Goal: Task Accomplishment & Management: Use online tool/utility

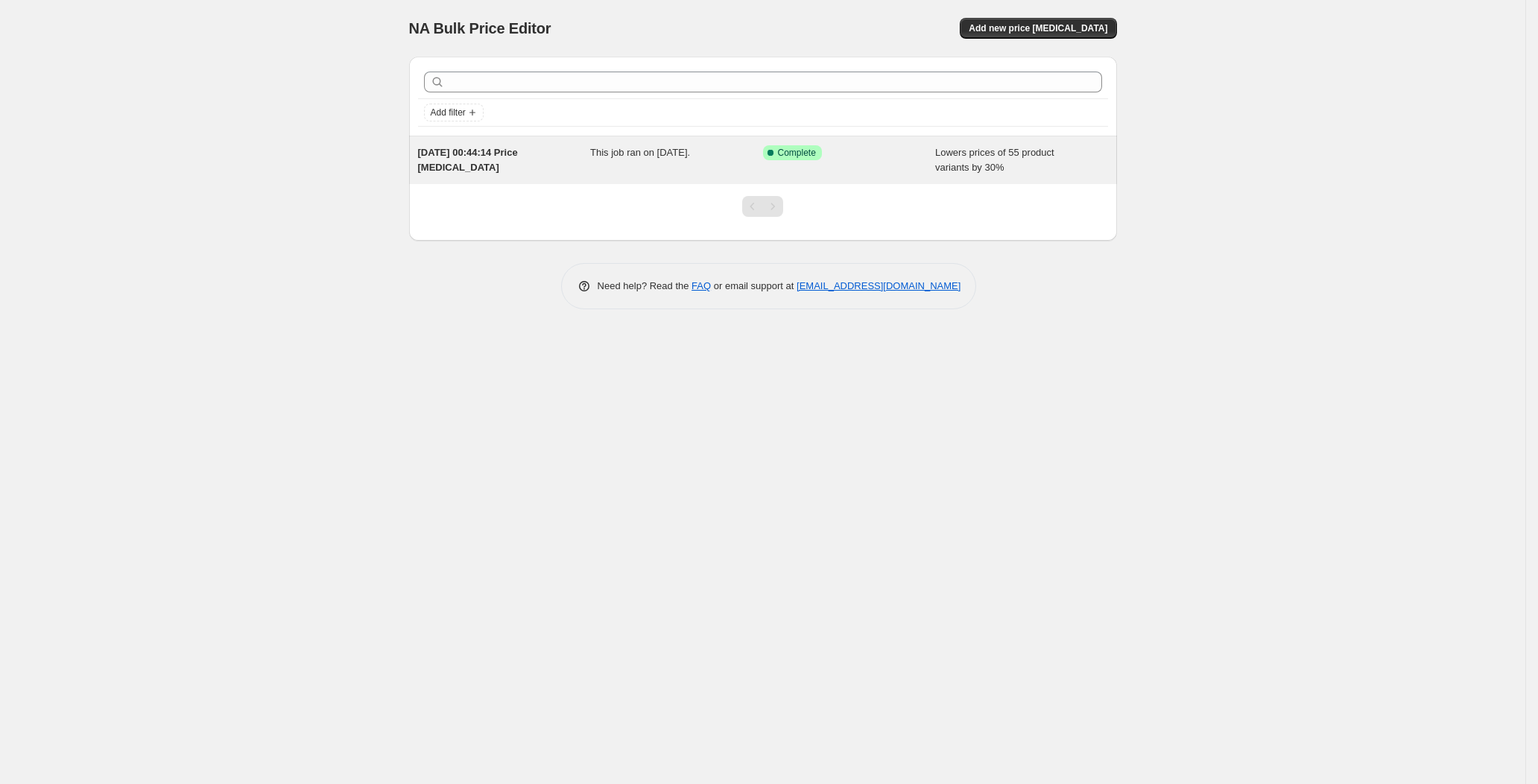
click at [741, 159] on div "This job ran on [DATE]." at bounding box center [677, 160] width 173 height 30
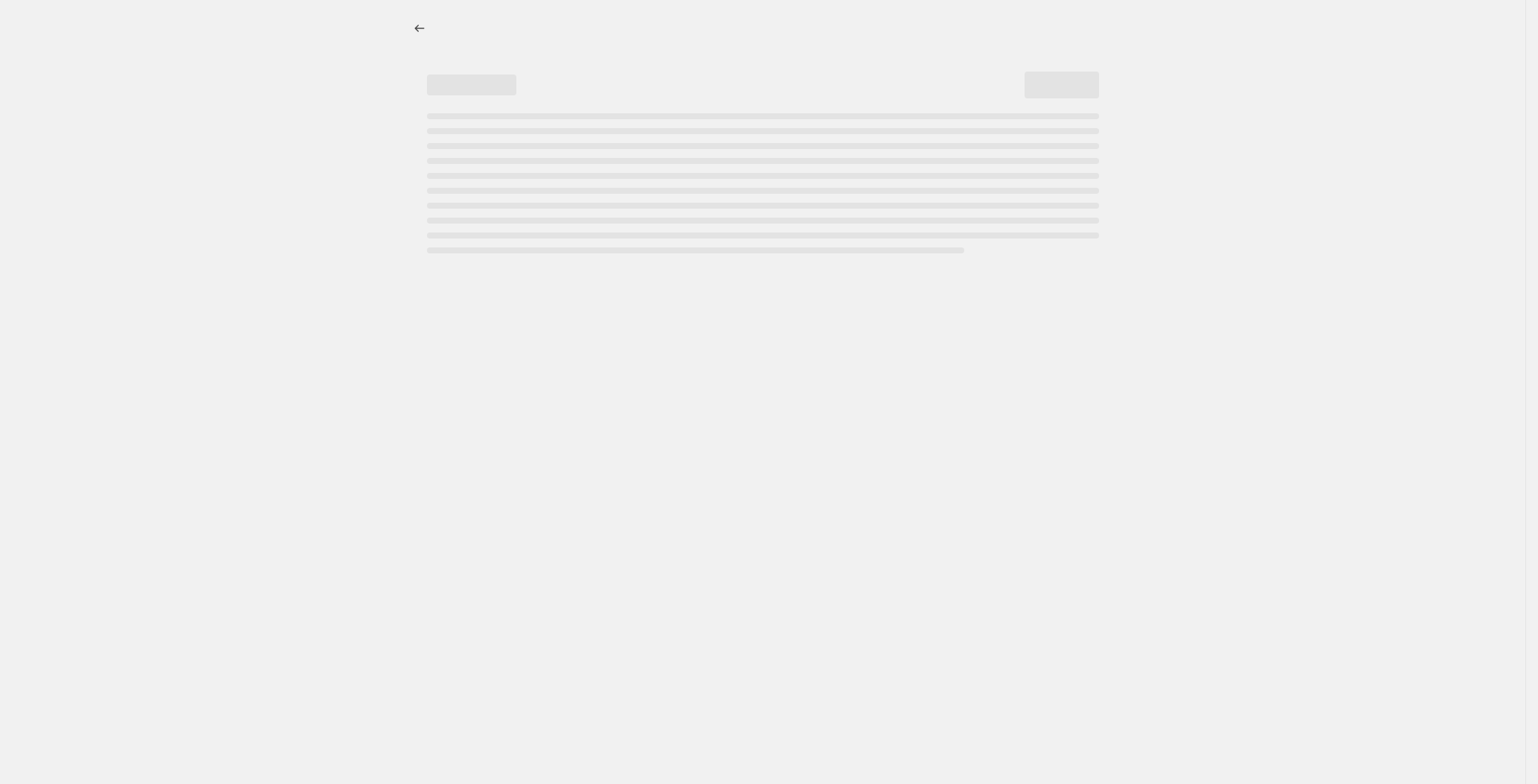
select select "percentage"
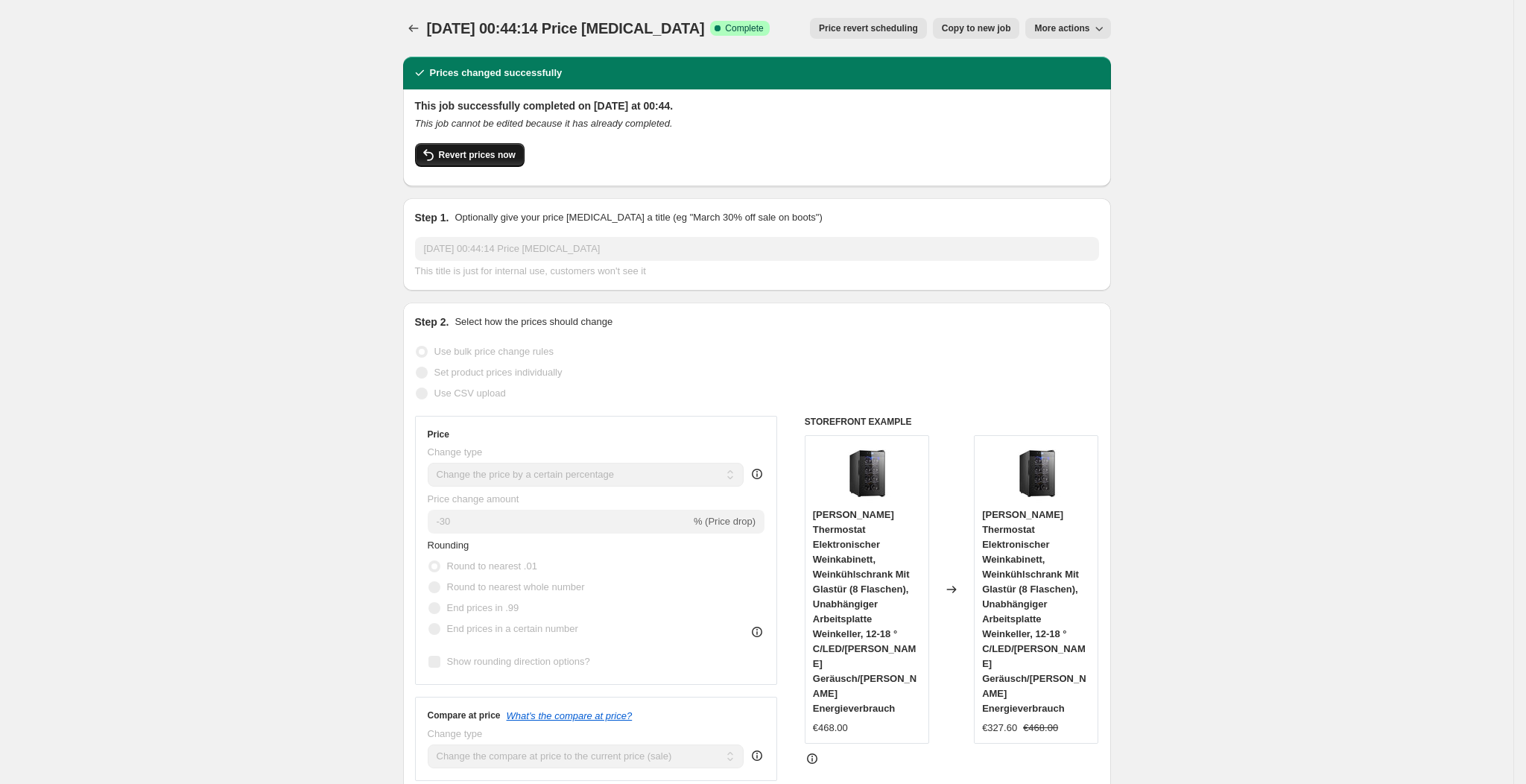
click at [503, 149] on span "Revert prices now" at bounding box center [477, 155] width 77 height 12
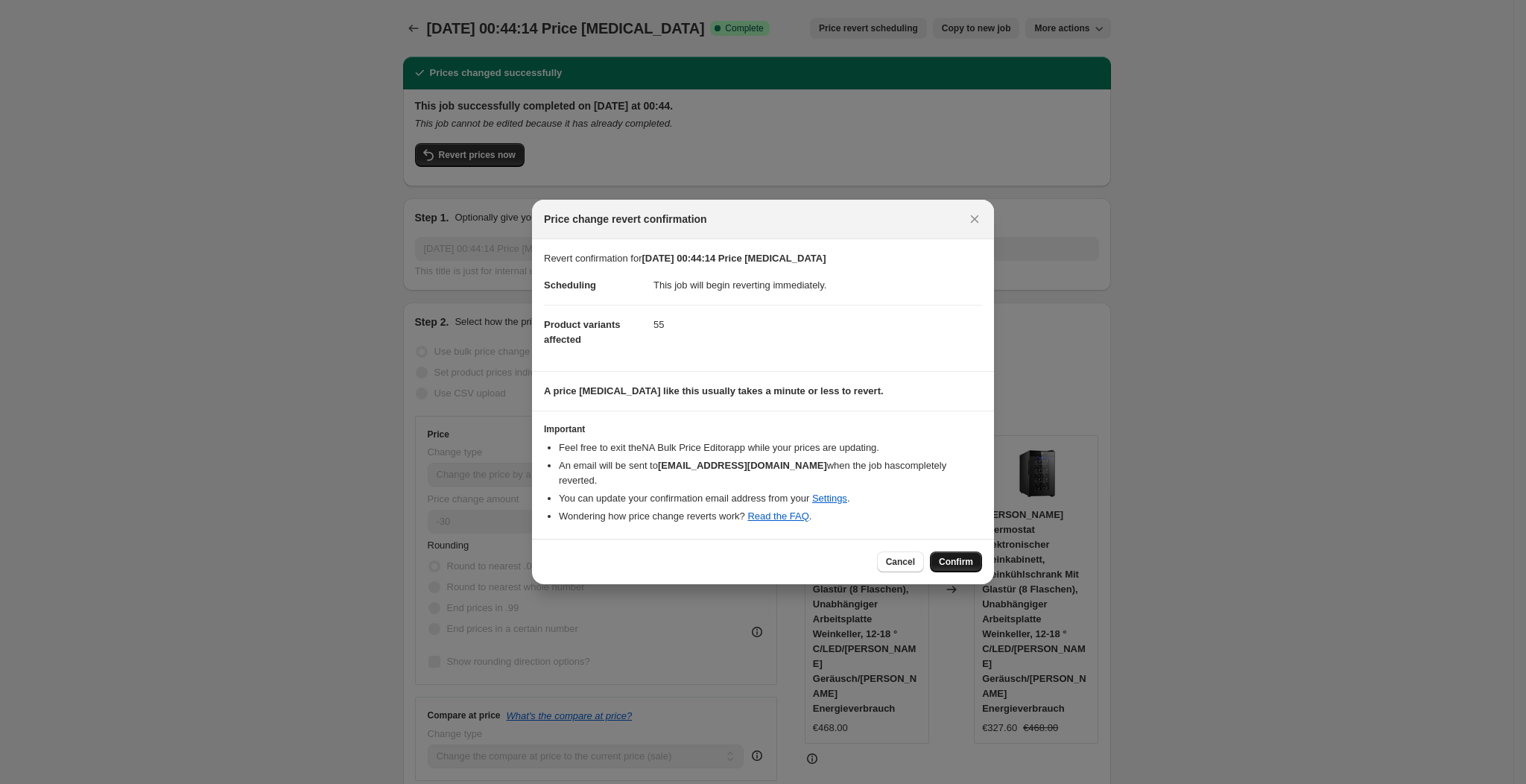
click at [973, 551] on button "Confirm" at bounding box center [956, 561] width 52 height 21
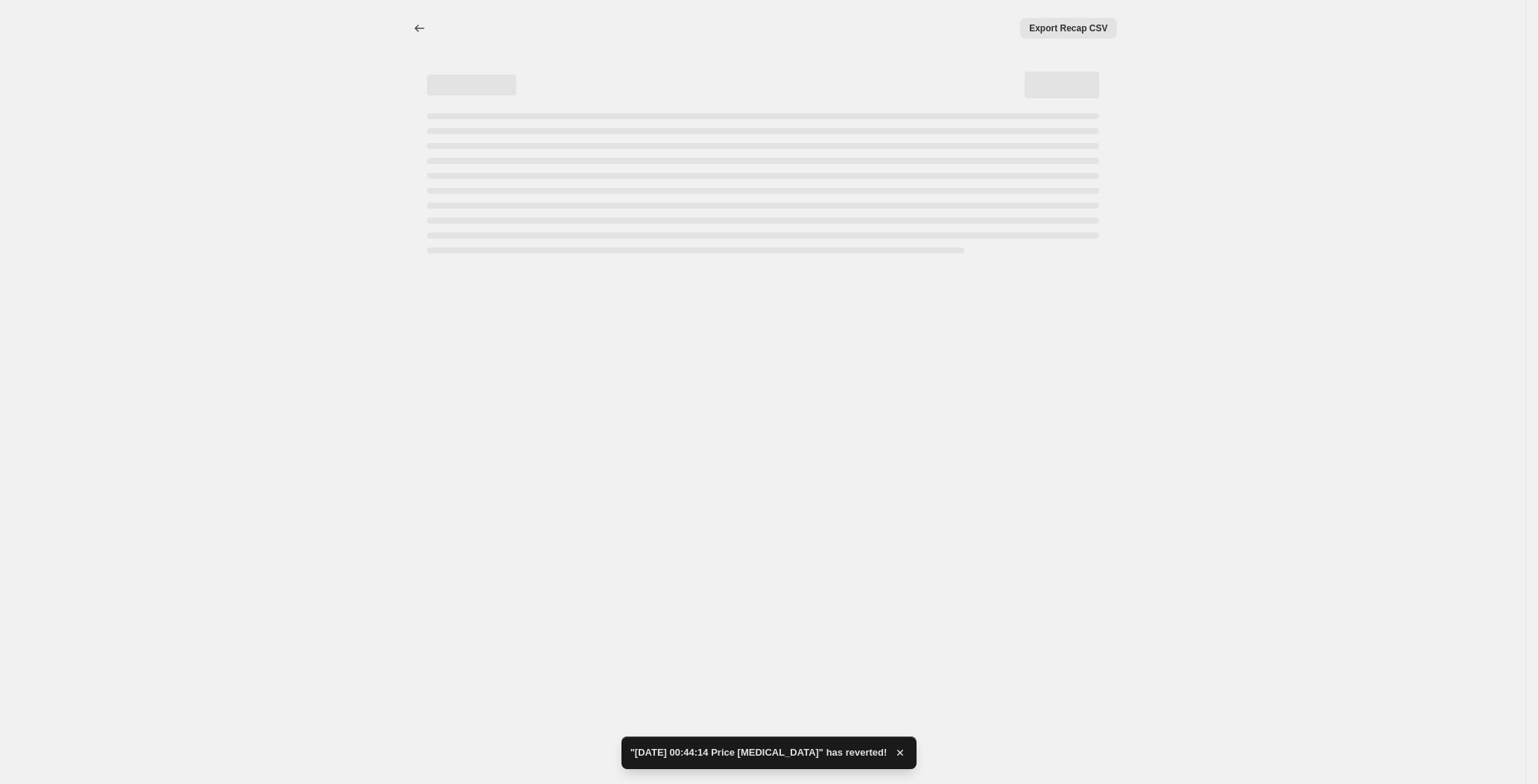
select select "percentage"
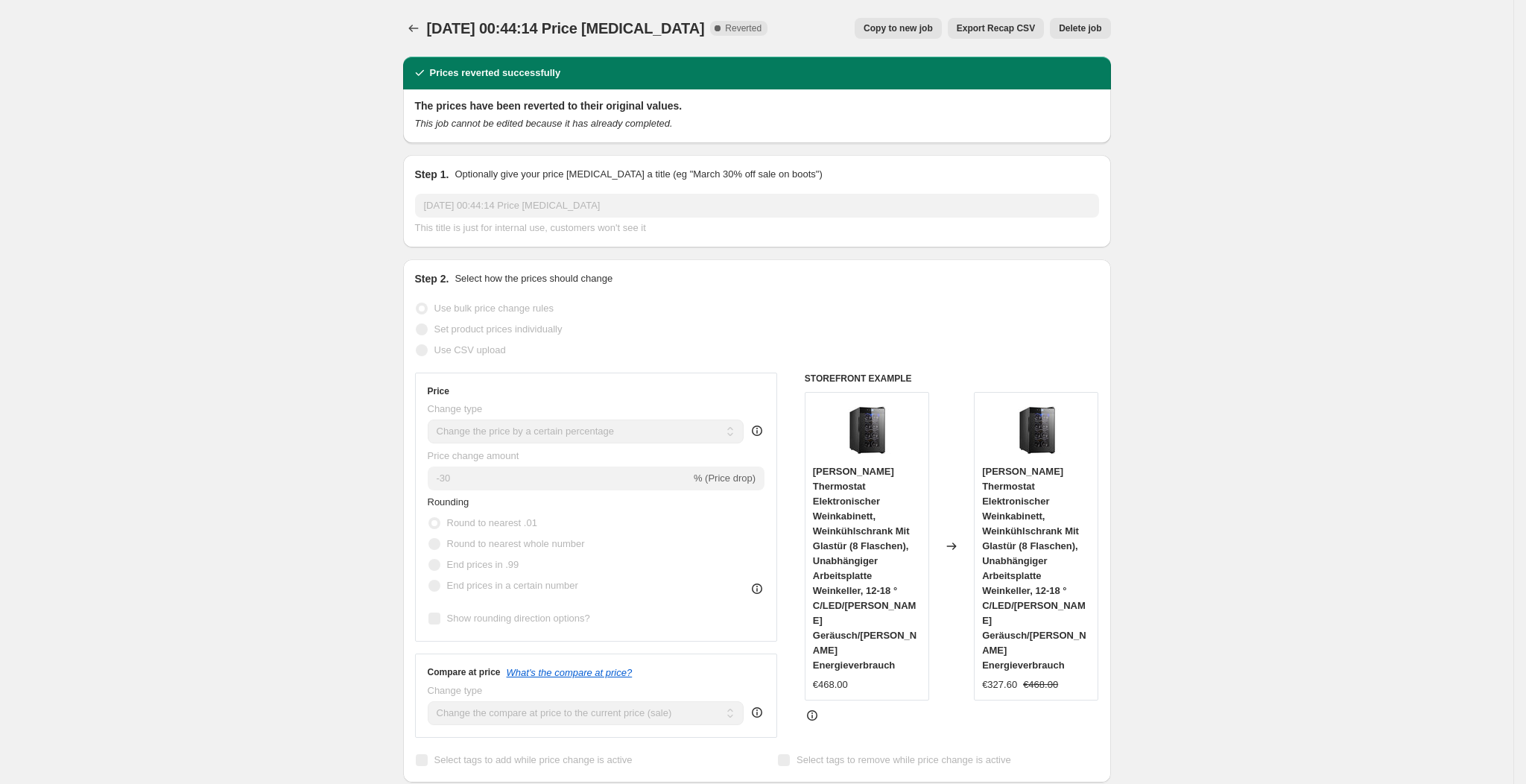
click at [1097, 20] on button "Delete job" at bounding box center [1080, 28] width 60 height 21
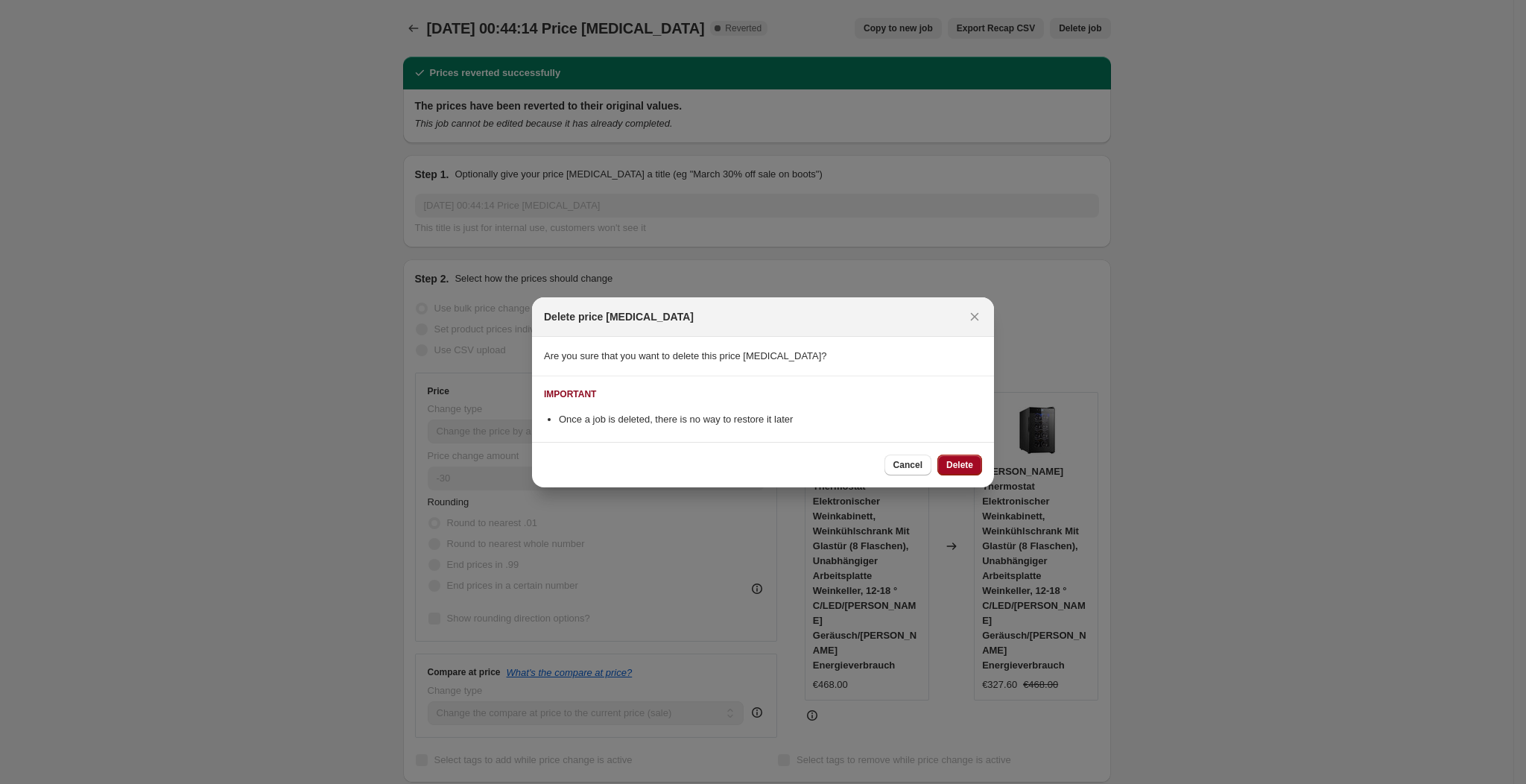
drag, startPoint x: 1097, startPoint y: 20, endPoint x: 958, endPoint y: 474, distance: 474.8
click at [958, 474] on button "Delete" at bounding box center [959, 464] width 44 height 21
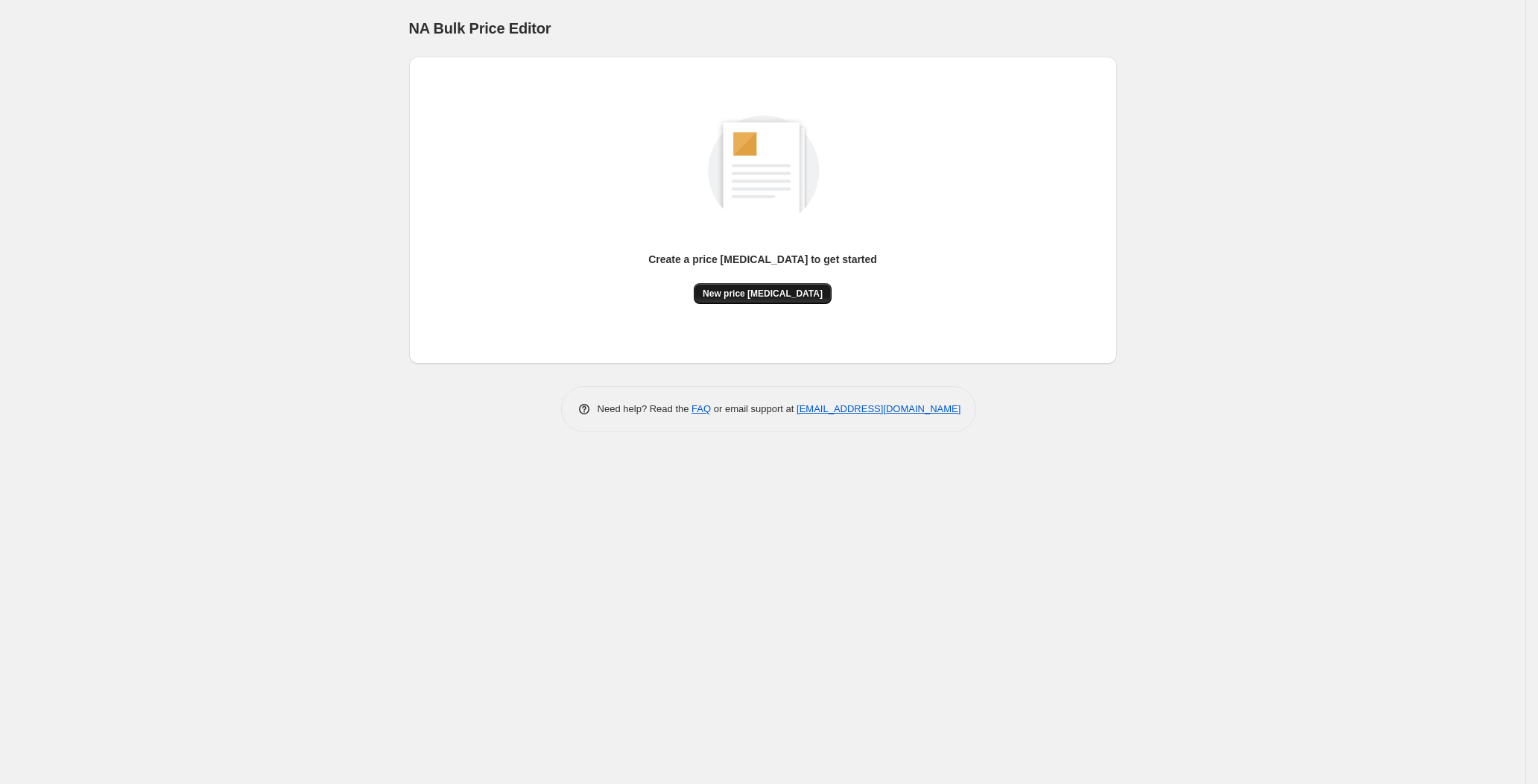
click at [780, 283] on button "New price change job" at bounding box center [763, 293] width 138 height 21
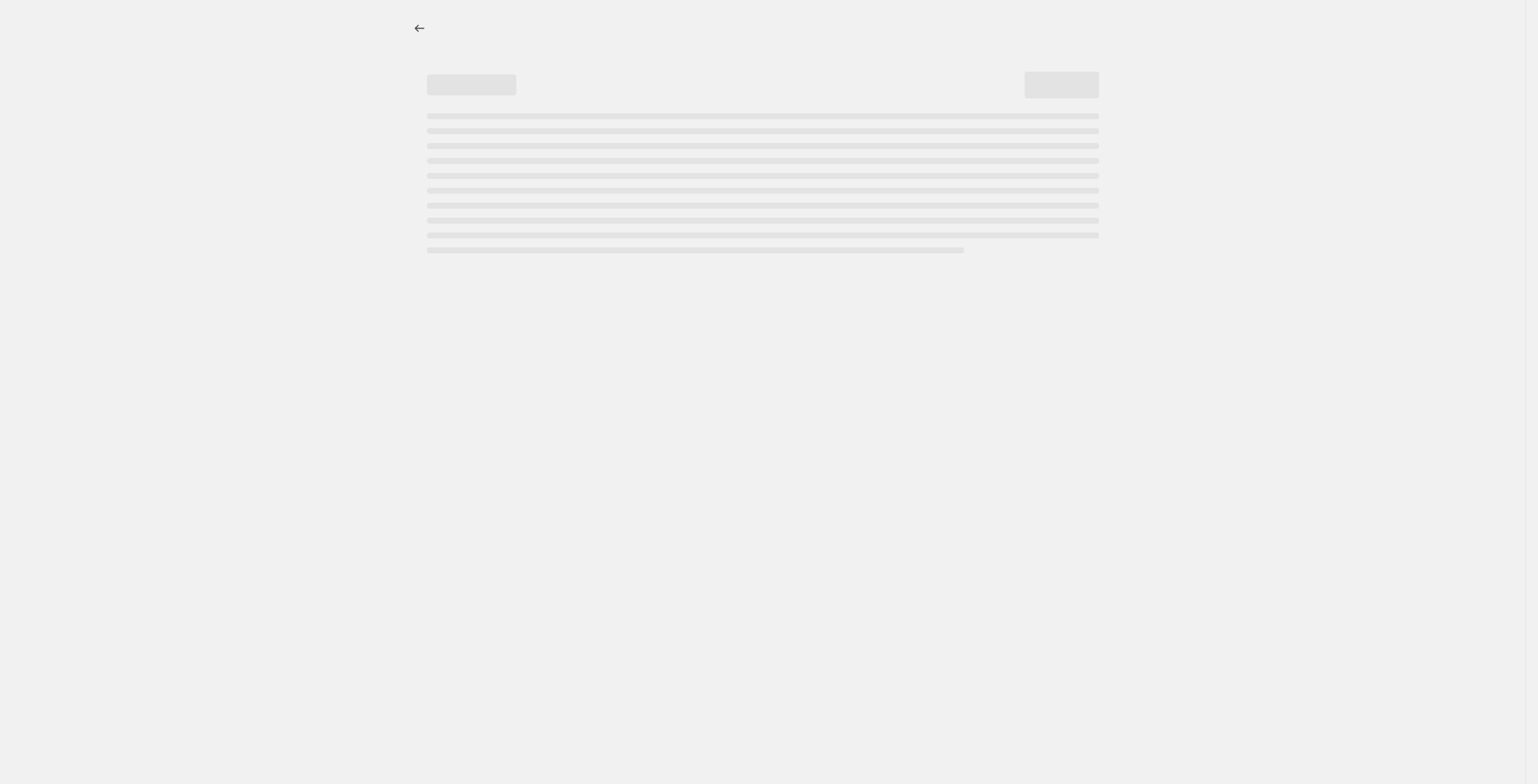
select select "percentage"
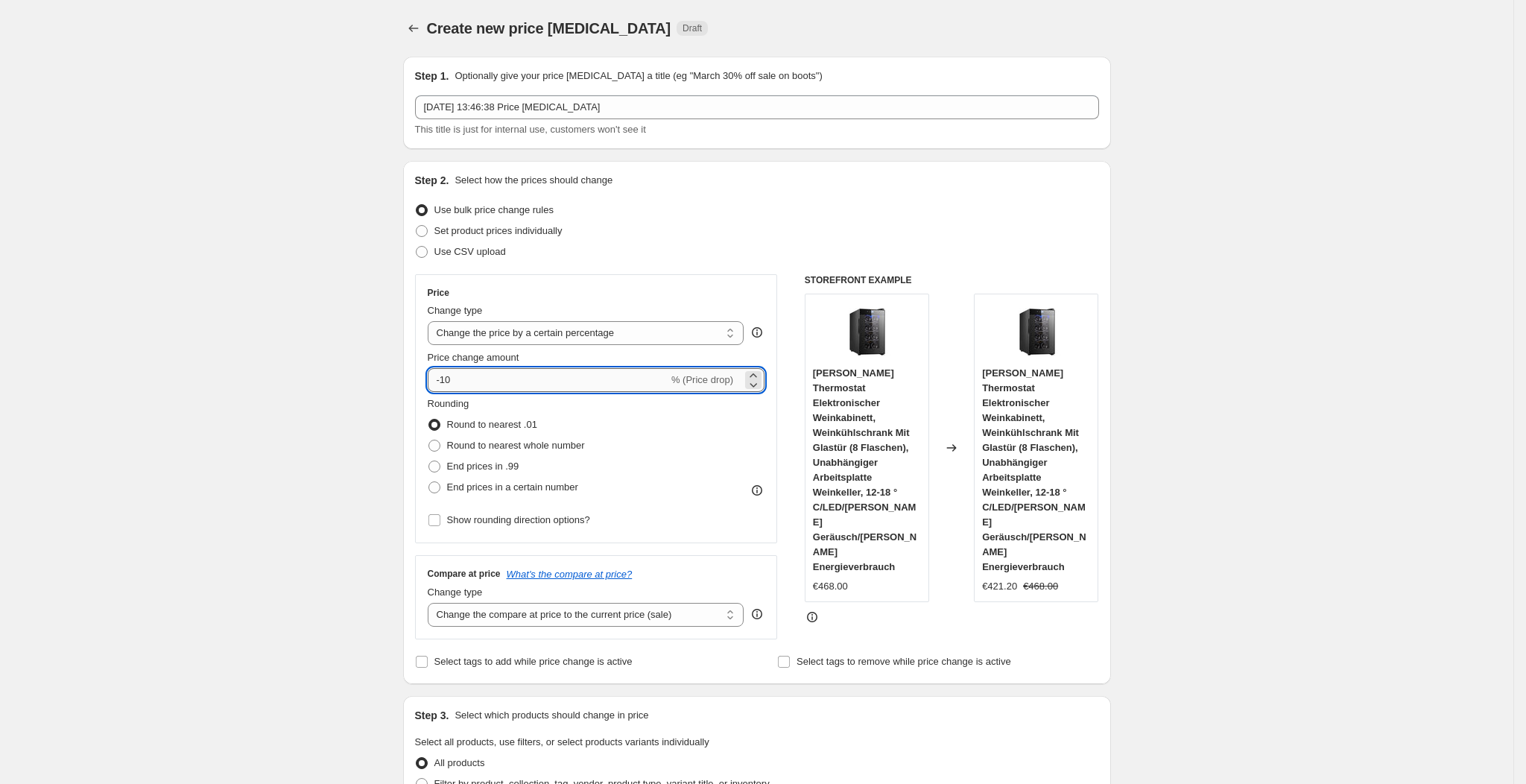
click at [525, 381] on input "-10" at bounding box center [548, 380] width 241 height 24
type input "-1"
type input "-25"
click at [739, 262] on div "Use CSV upload" at bounding box center [757, 251] width 684 height 21
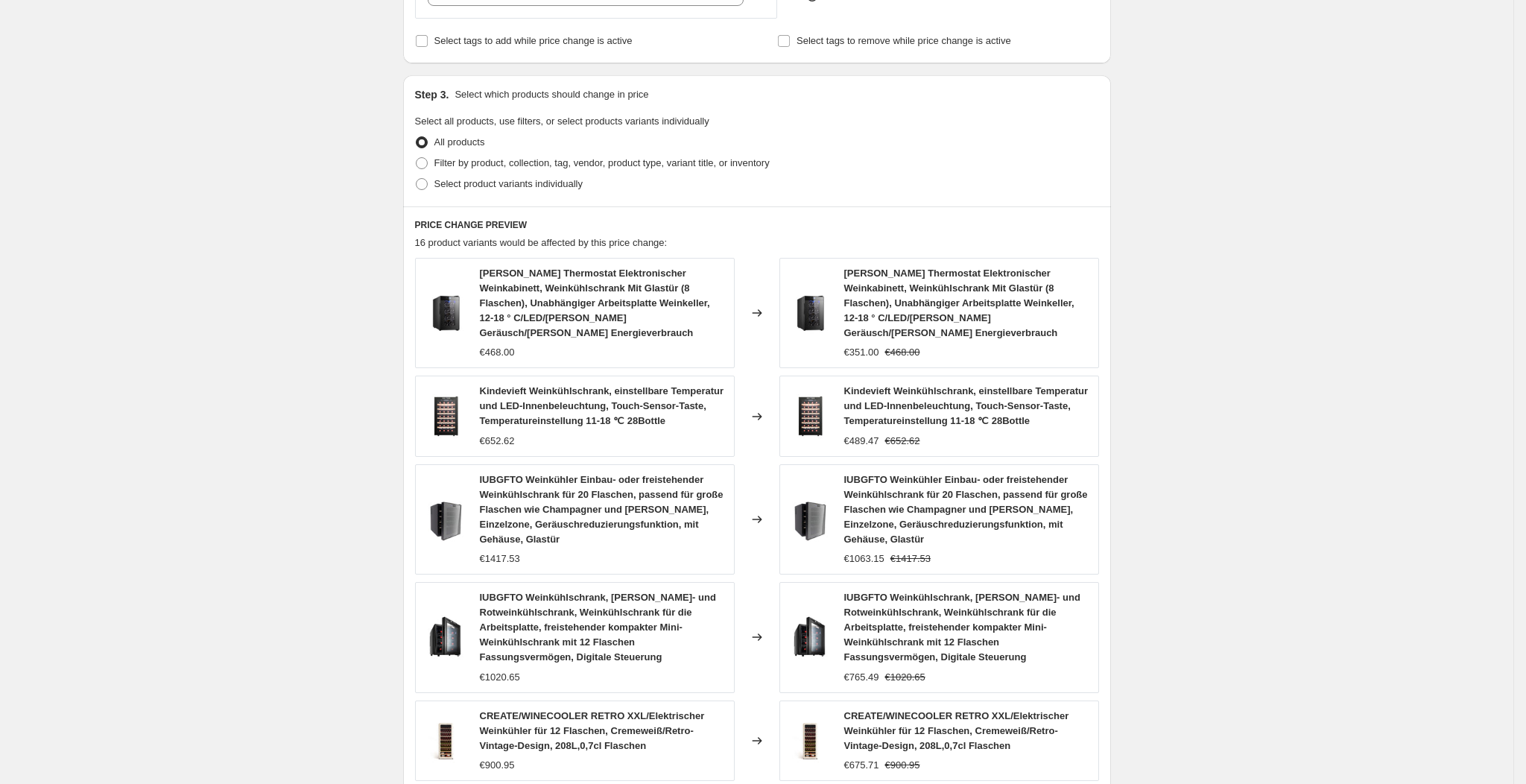
scroll to position [867, 0]
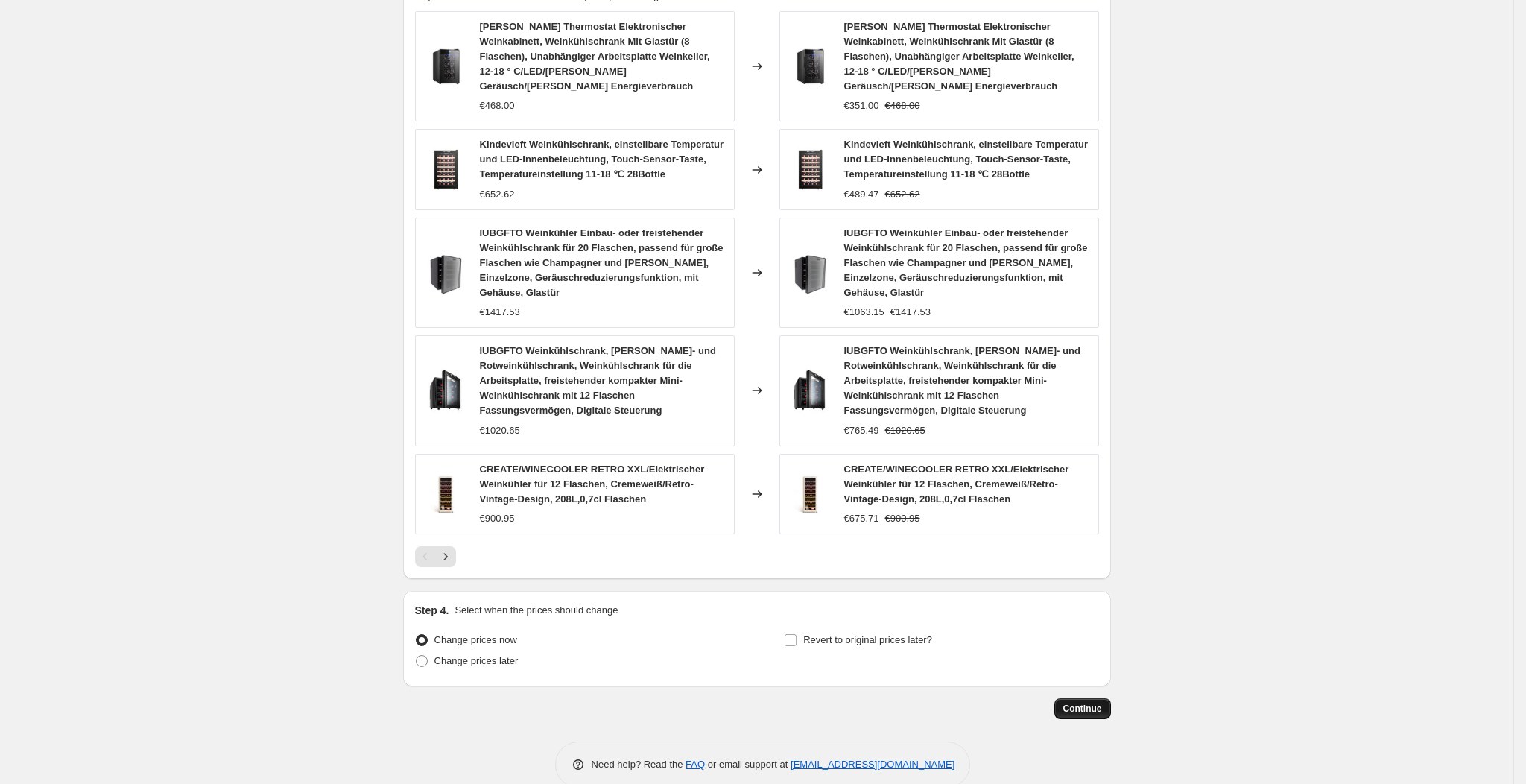
click at [1091, 698] on button "Continue" at bounding box center [1083, 708] width 56 height 21
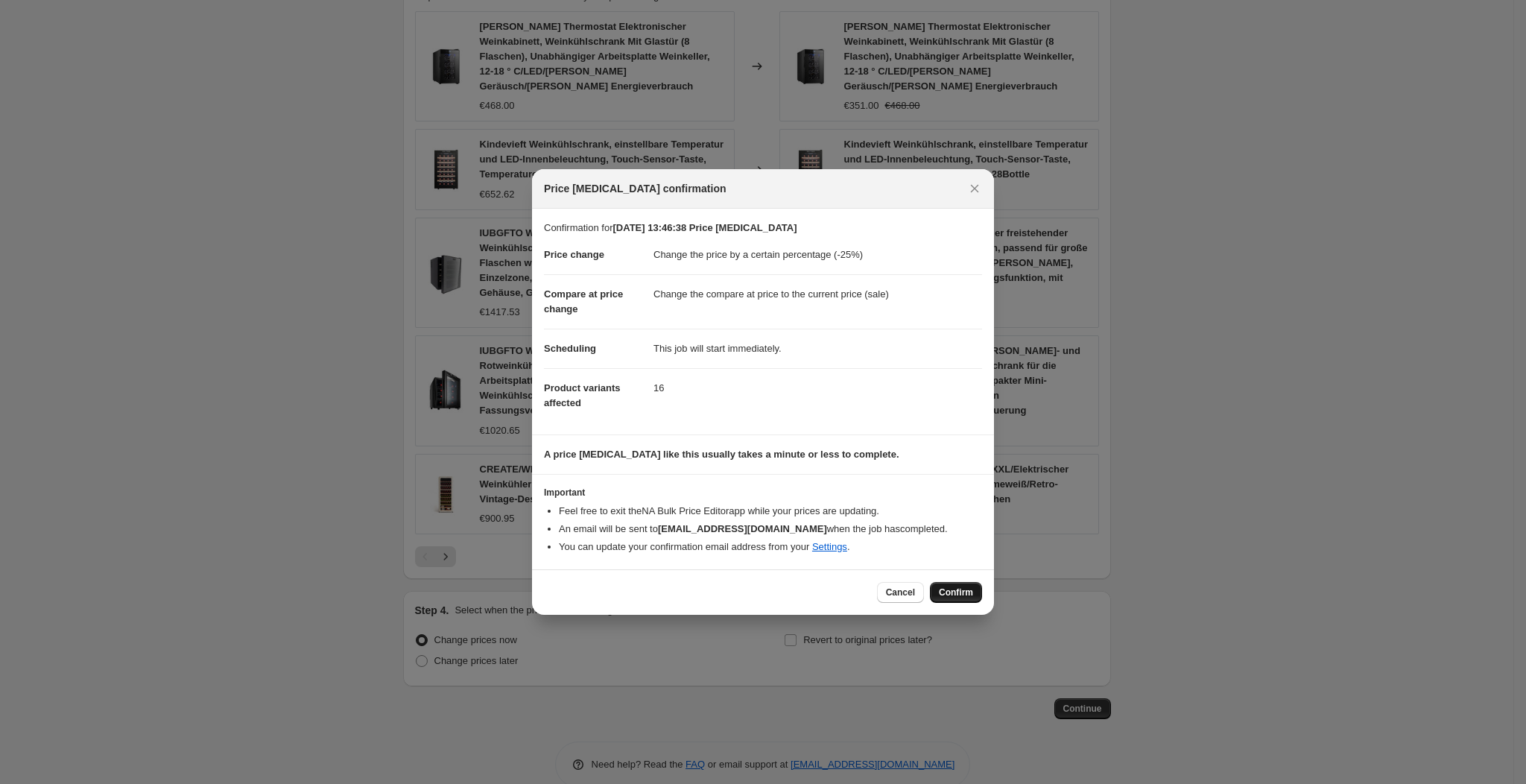
click at [950, 593] on span "Confirm" at bounding box center [956, 592] width 35 height 12
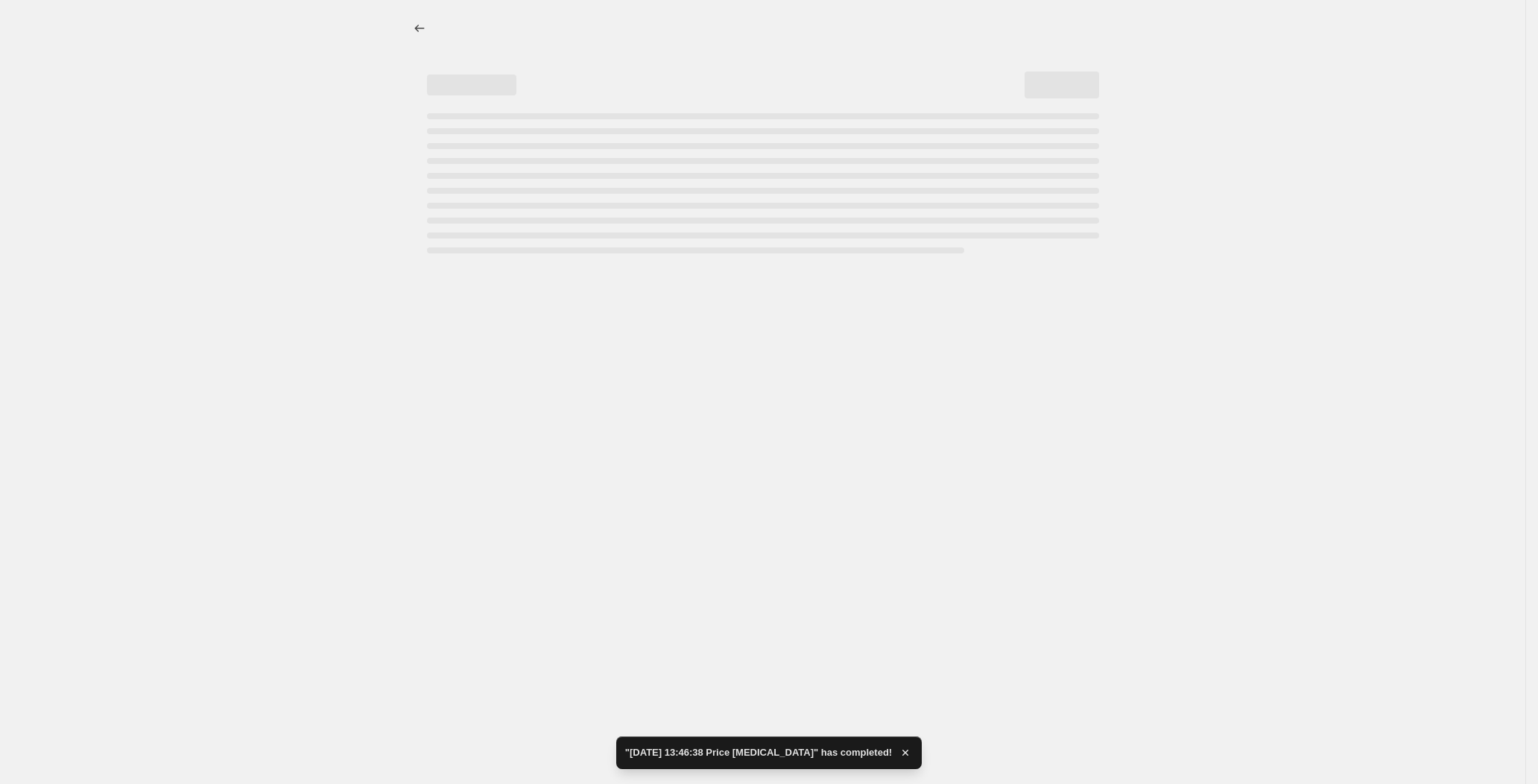
select select "percentage"
